Goal: Obtain resource: Download file/media

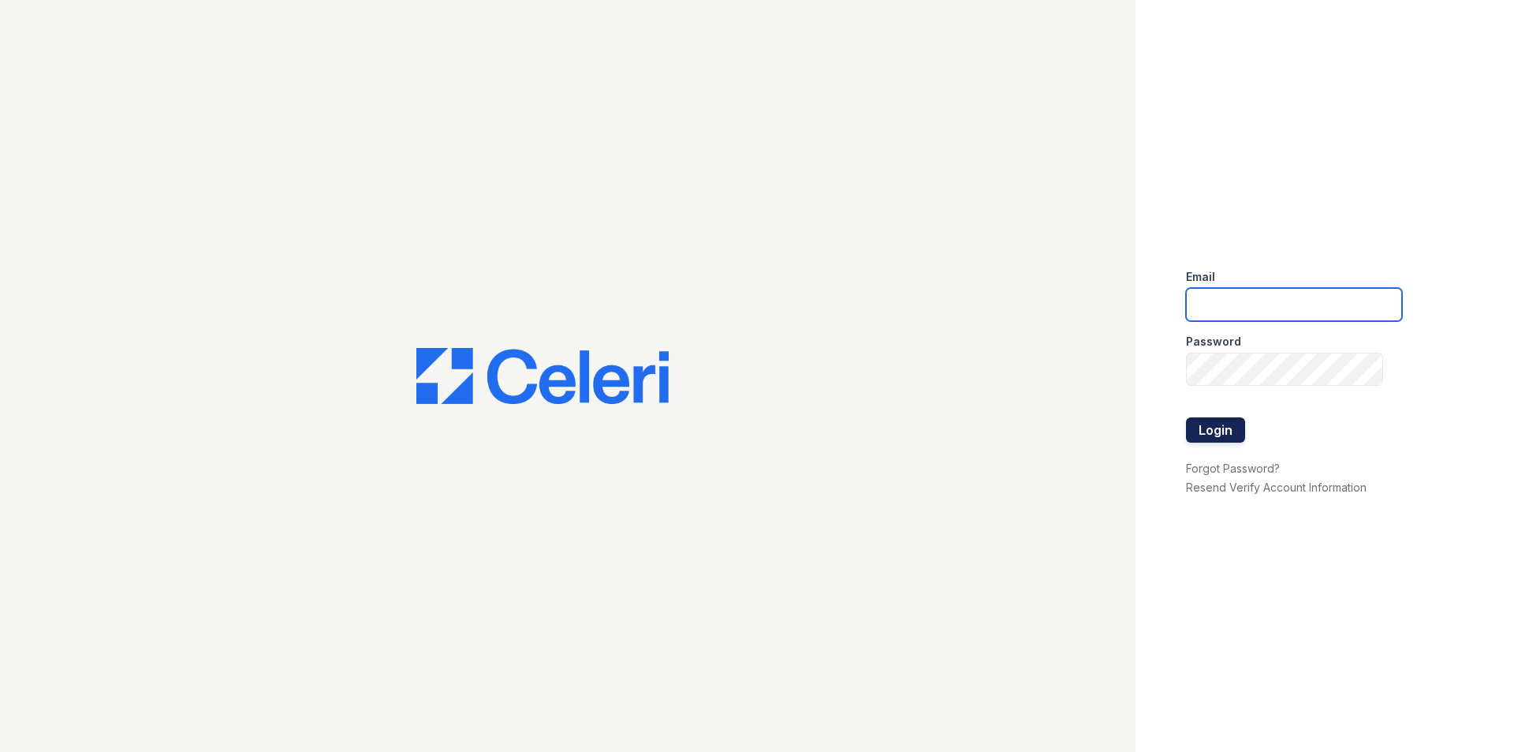
type input "thesocialchico@trinity-pm.com"
click at [1212, 435] on button "Login" at bounding box center [1215, 429] width 59 height 25
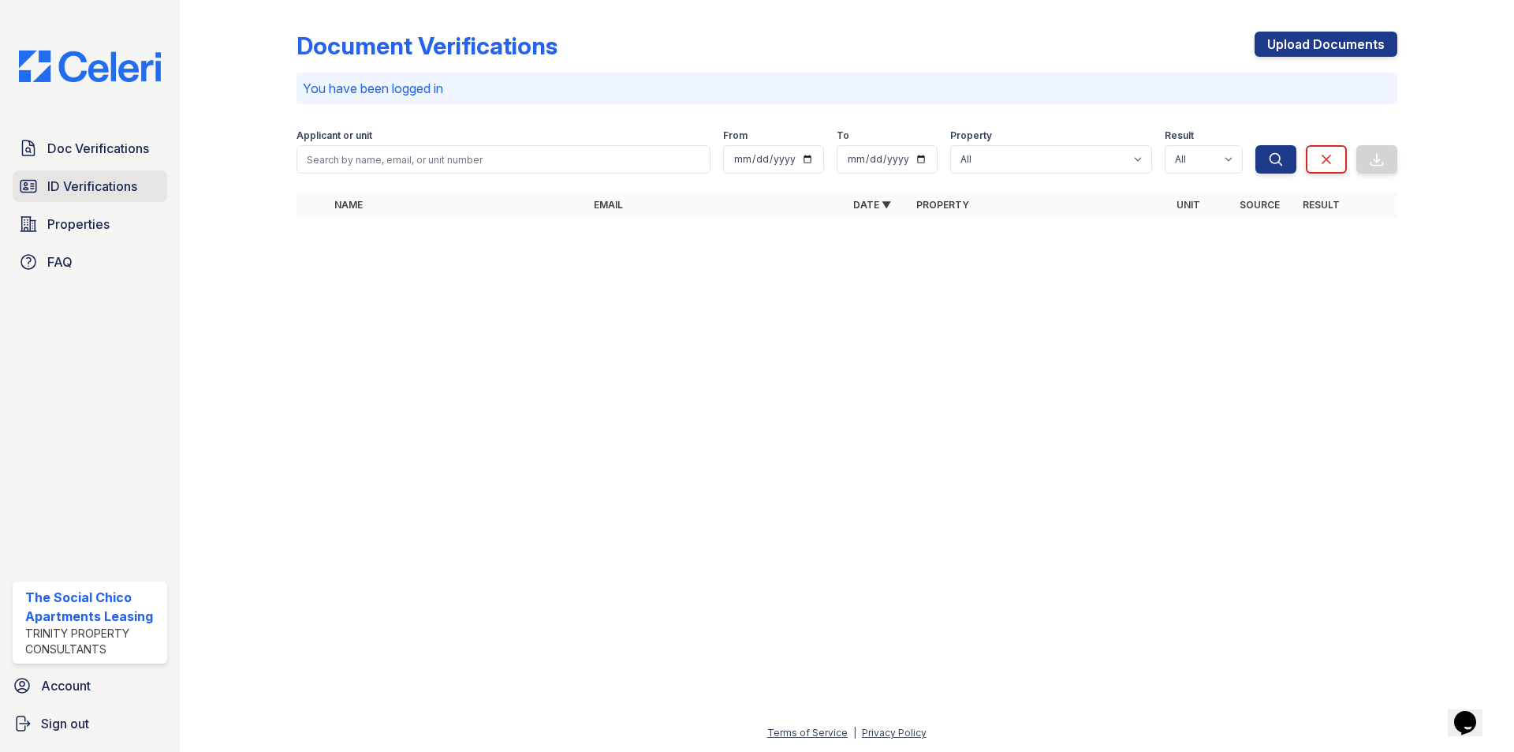
click at [123, 196] on link "ID Verifications" at bounding box center [90, 186] width 155 height 32
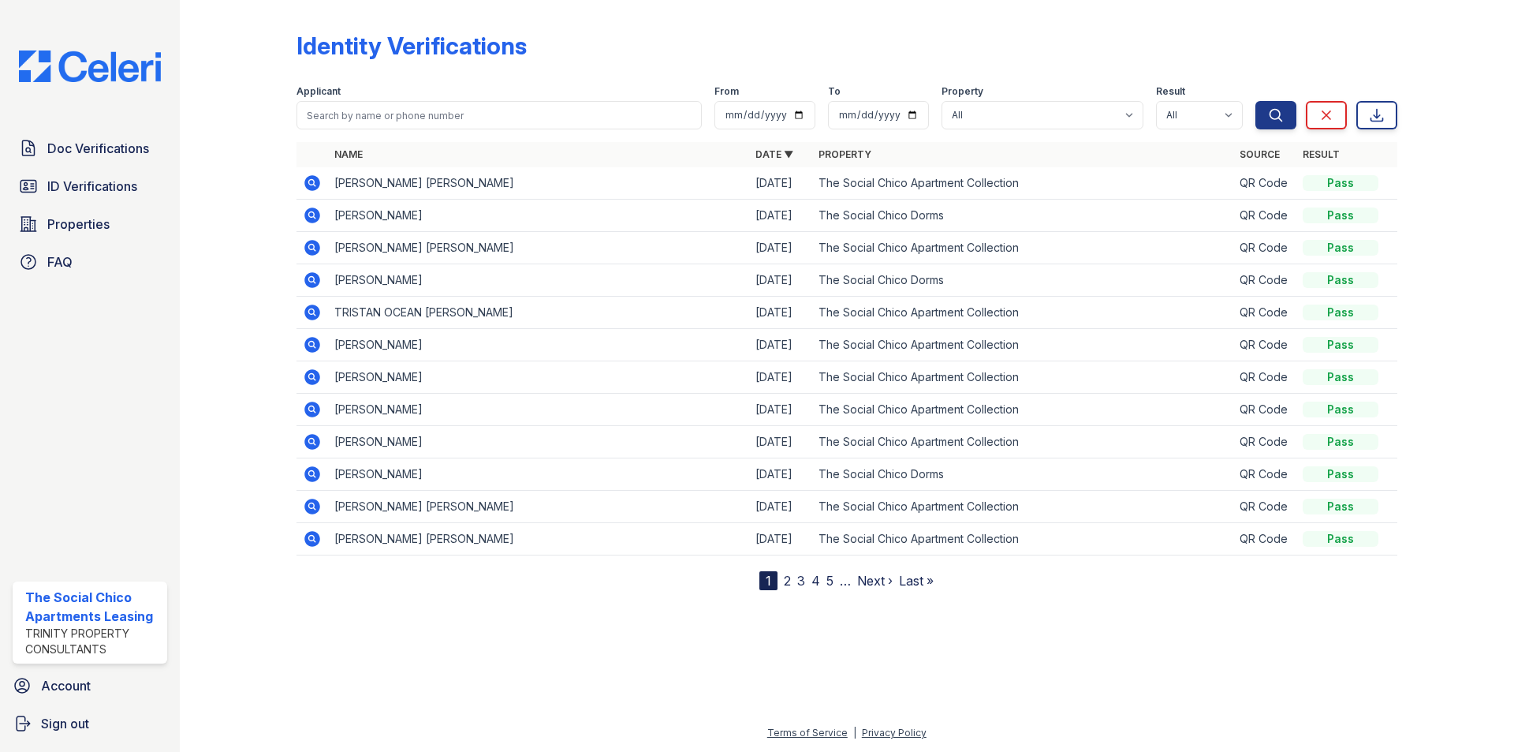
click at [308, 185] on icon at bounding box center [312, 183] width 16 height 16
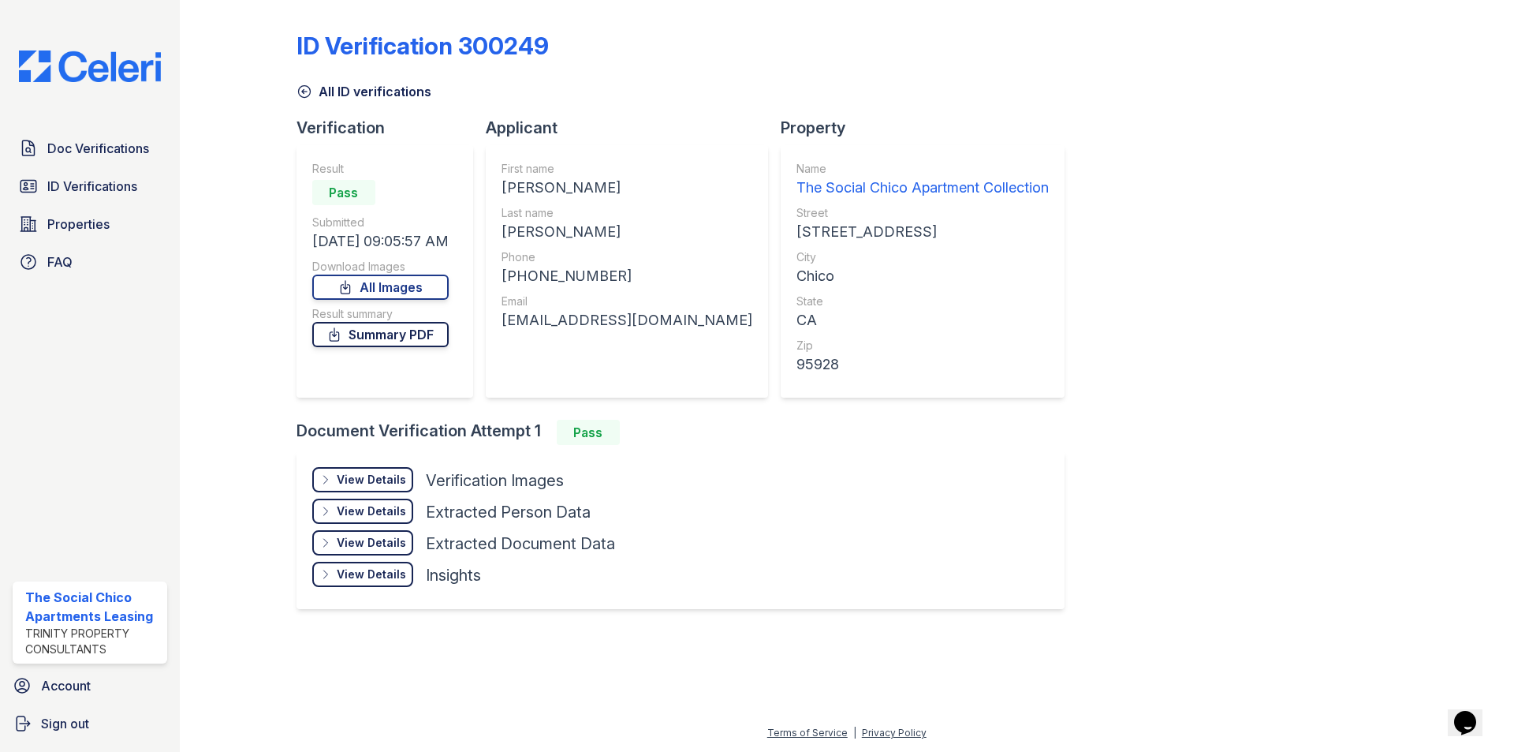
click at [423, 334] on link "Summary PDF" at bounding box center [380, 334] width 136 height 25
